Goal: Transaction & Acquisition: Purchase product/service

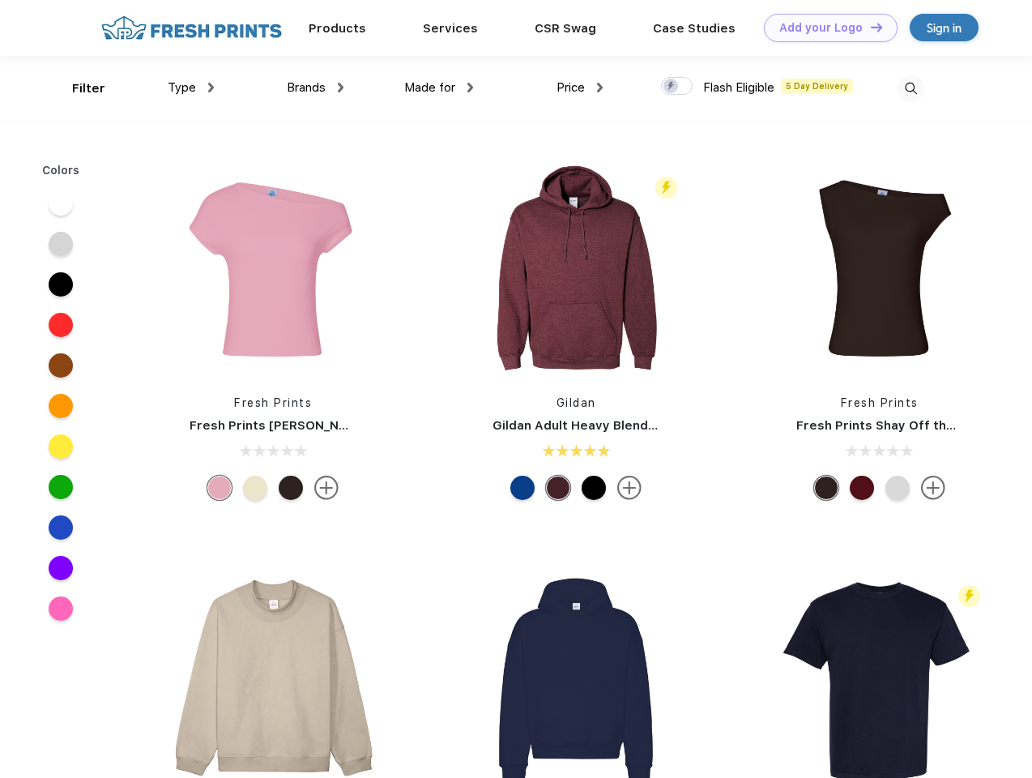
click at [825, 28] on link "Add your Logo Design Tool" at bounding box center [831, 28] width 134 height 28
click at [0, 0] on div "Design Tool" at bounding box center [0, 0] width 0 height 0
click at [869, 27] on link "Add your Logo Design Tool" at bounding box center [831, 28] width 134 height 28
click at [78, 88] on div "Filter" at bounding box center [88, 88] width 33 height 19
click at [191, 88] on span "Type" at bounding box center [182, 87] width 28 height 15
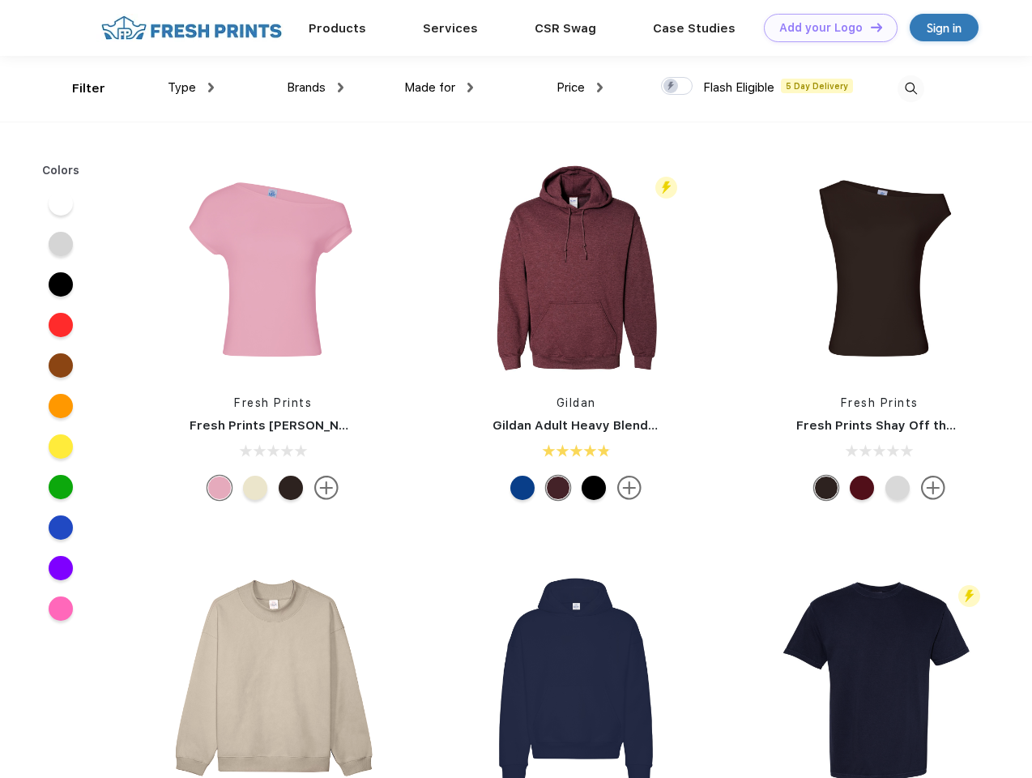
click at [315, 88] on span "Brands" at bounding box center [306, 87] width 39 height 15
click at [439, 88] on span "Made for" at bounding box center [429, 87] width 51 height 15
click at [580, 88] on span "Price" at bounding box center [571, 87] width 28 height 15
click at [677, 87] on div at bounding box center [677, 86] width 32 height 18
click at [672, 87] on input "checkbox" at bounding box center [666, 81] width 11 height 11
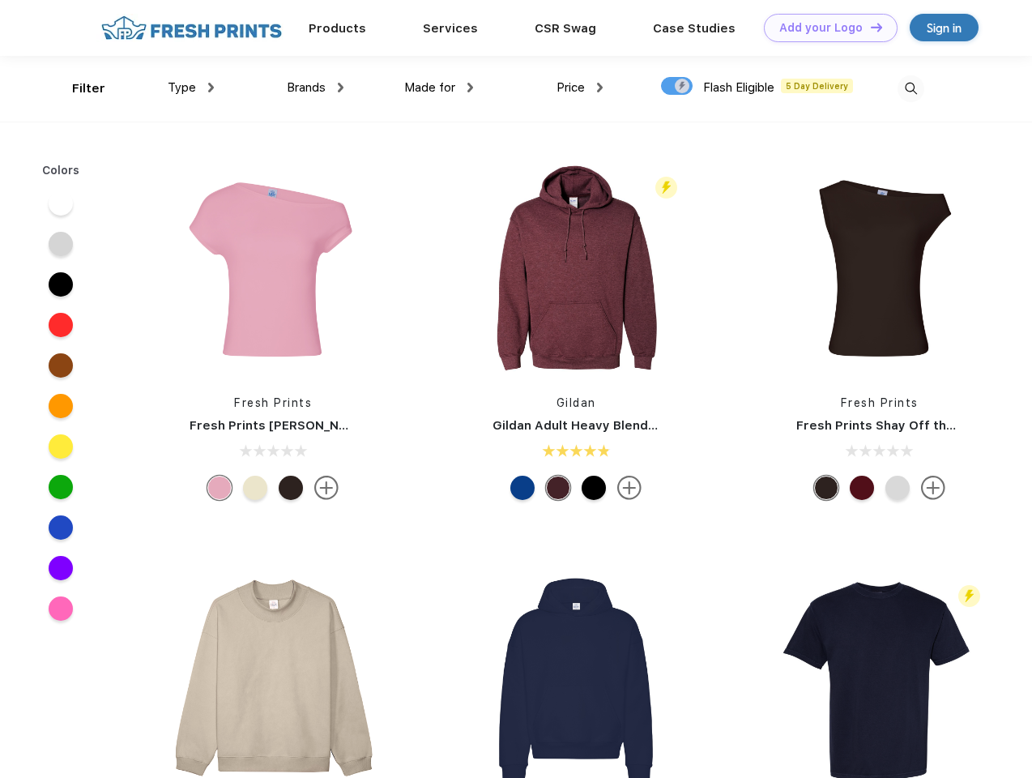
click at [911, 88] on img at bounding box center [911, 88] width 27 height 27
